Goal: Task Accomplishment & Management: Use online tool/utility

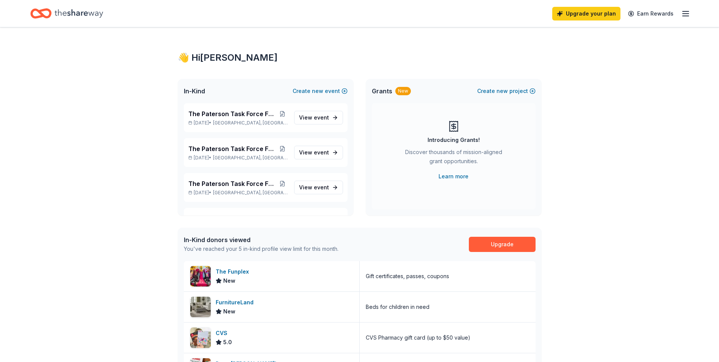
click at [685, 12] on icon "button" at bounding box center [686, 13] width 9 height 9
click at [314, 152] on span "event" at bounding box center [321, 152] width 15 height 6
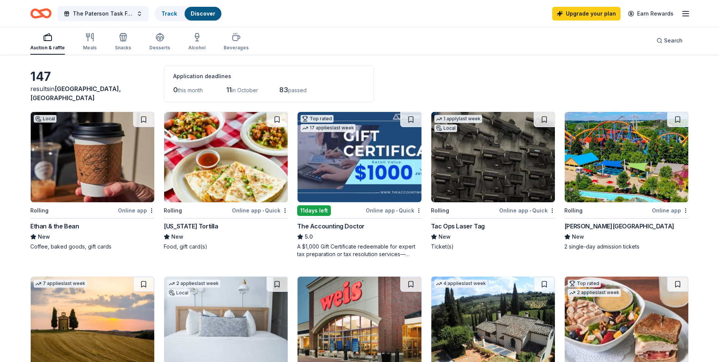
scroll to position [27, 0]
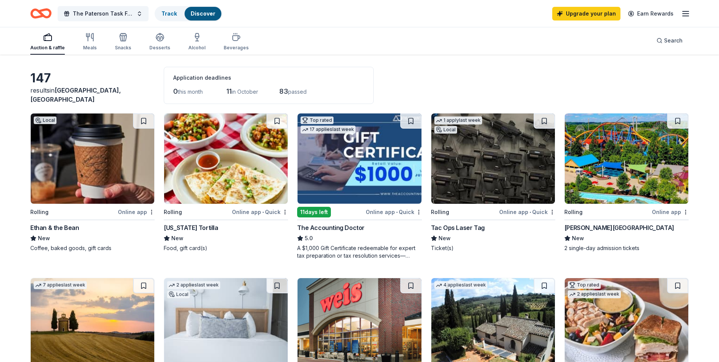
click at [375, 188] on img at bounding box center [360, 158] width 124 height 90
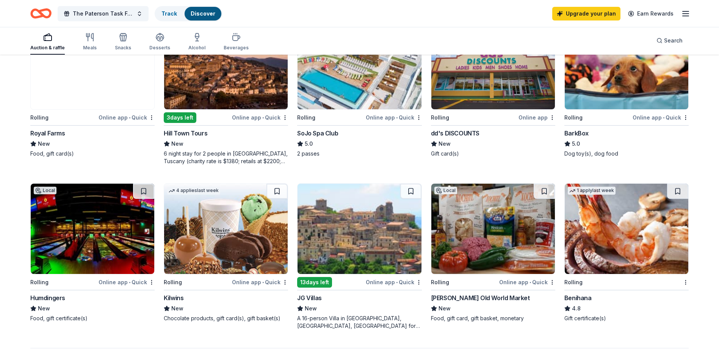
scroll to position [449, 0]
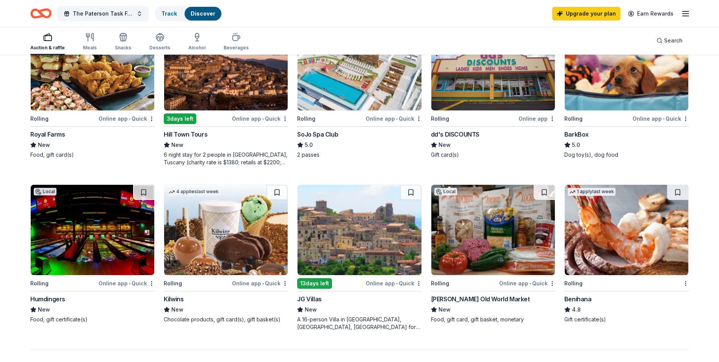
click at [489, 278] on div "Local Rolling Online app • Quick Livoti's Old World Market New Food, gift card,…" at bounding box center [493, 253] width 124 height 139
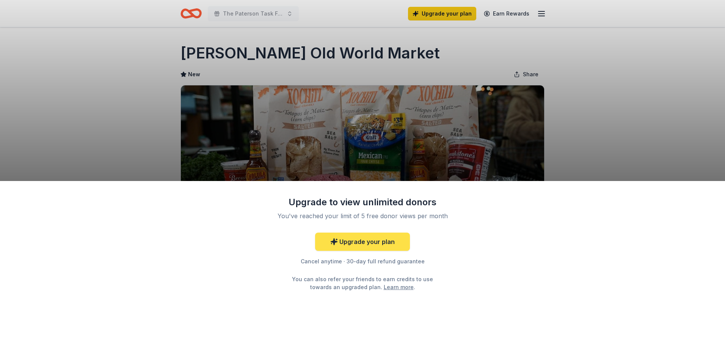
click at [375, 243] on link "Upgrade your plan" at bounding box center [362, 241] width 95 height 18
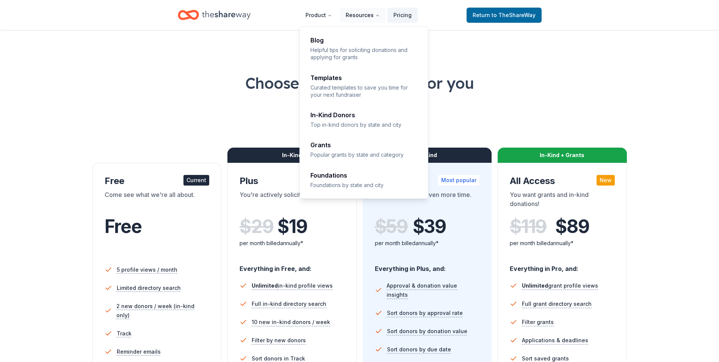
click at [377, 16] on icon "Main" at bounding box center [377, 15] width 5 height 5
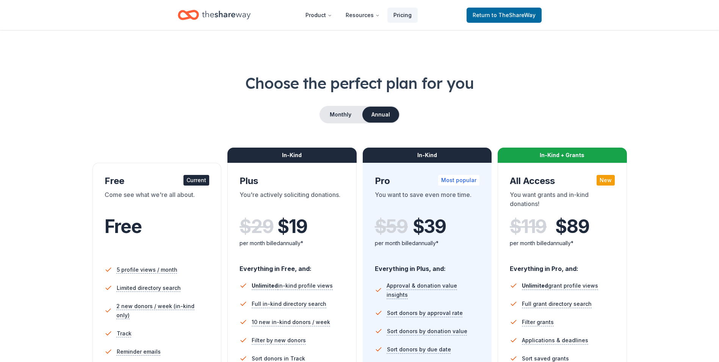
click at [392, 14] on link "Pricing" at bounding box center [403, 15] width 30 height 15
click at [403, 14] on link "Pricing" at bounding box center [403, 15] width 30 height 15
click at [515, 15] on span "to TheShareWay" at bounding box center [514, 15] width 44 height 6
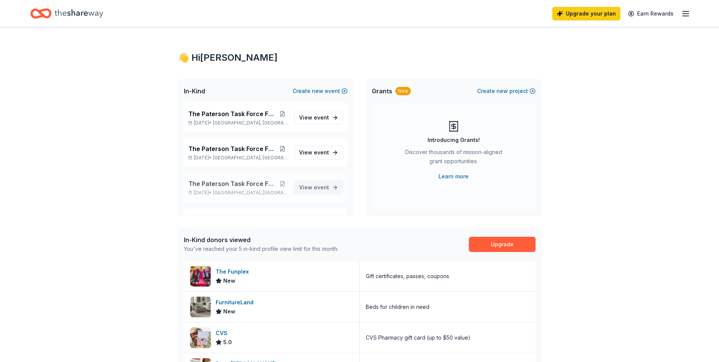
click at [314, 188] on span "event" at bounding box center [321, 187] width 15 height 6
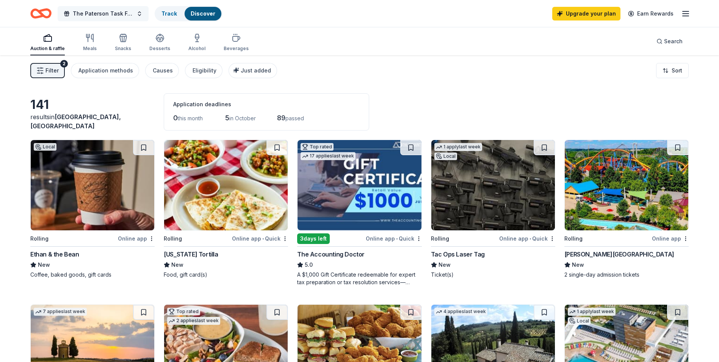
click at [138, 14] on button "The Paterson Task Force Fall Fundraiser" at bounding box center [103, 13] width 91 height 15
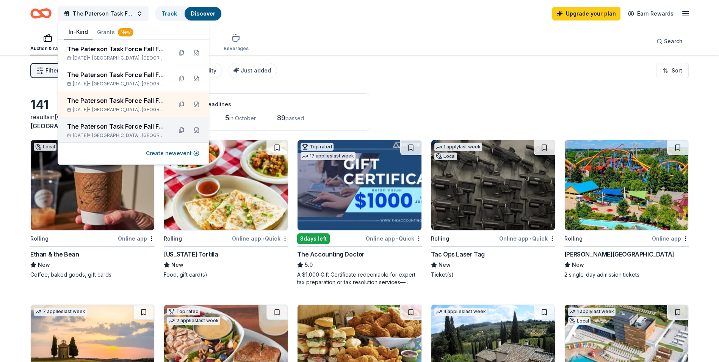
click at [118, 132] on div "The Paterson Task Force Fall Fundraiser Sep 30, 2025 • Paterson, NJ" at bounding box center [116, 130] width 99 height 17
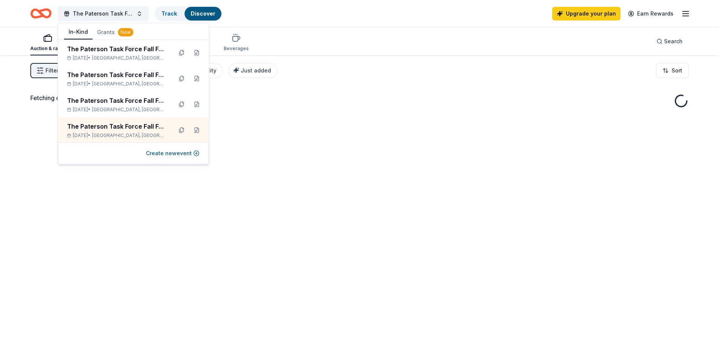
click at [304, 88] on div "Fetching donors, one moment..." at bounding box center [359, 236] width 719 height 362
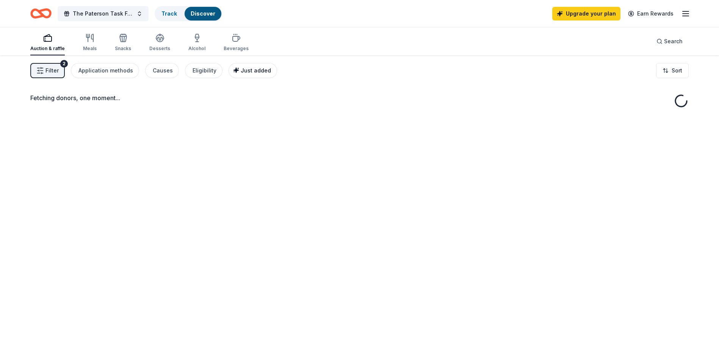
click at [249, 72] on span "Just added" at bounding box center [256, 70] width 30 height 6
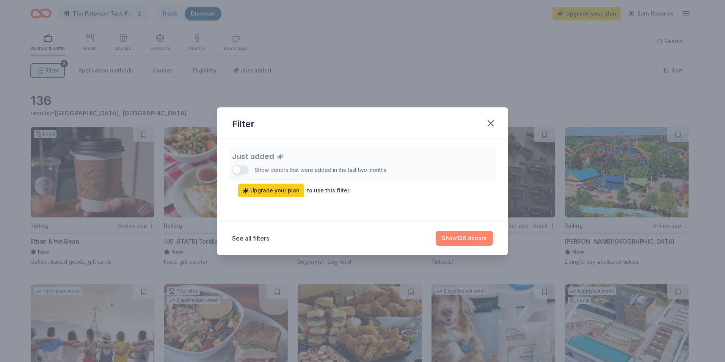
click at [454, 237] on button "Show 136 donors" at bounding box center [464, 238] width 57 height 15
